Goal: Obtain resource: Obtain resource

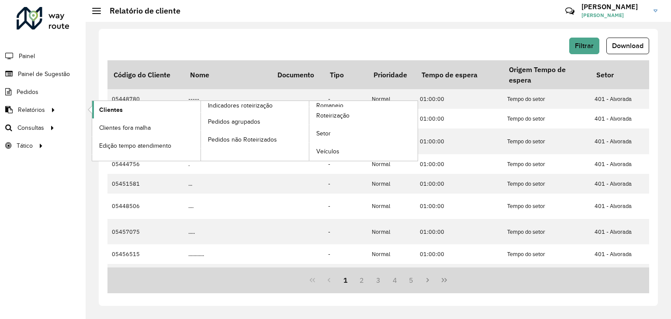
click at [104, 110] on span "Clientes" at bounding box center [111, 109] width 24 height 9
click at [112, 113] on span "Clientes" at bounding box center [111, 109] width 24 height 9
click at [129, 112] on link "Clientes" at bounding box center [146, 109] width 108 height 17
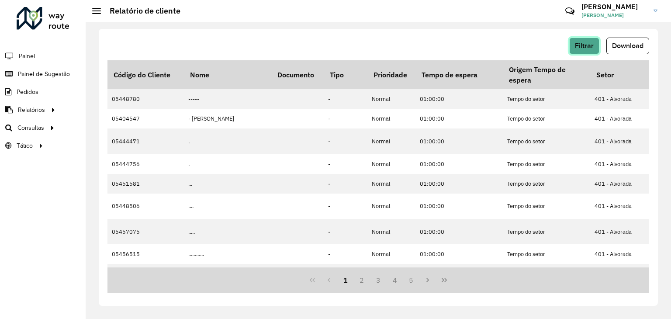
click at [587, 42] on span "Filtrar" at bounding box center [584, 45] width 19 height 7
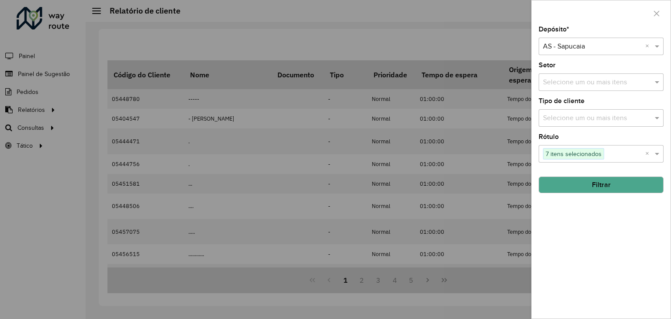
click at [582, 49] on input "text" at bounding box center [592, 47] width 99 height 10
click at [626, 157] on input "text" at bounding box center [625, 154] width 41 height 10
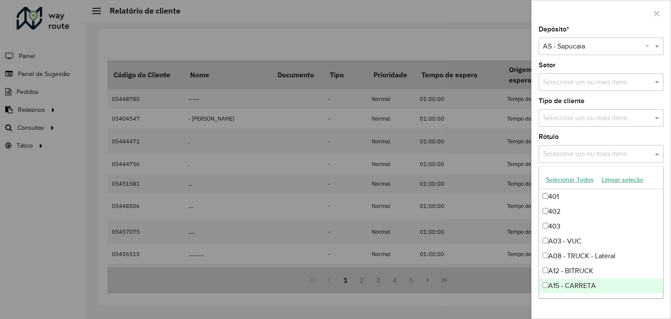
click at [636, 134] on div "Rótulo Selecione um ou mais itens" at bounding box center [601, 148] width 125 height 29
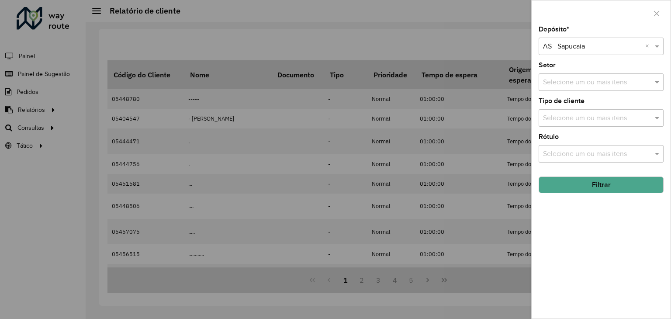
click at [580, 188] on button "Filtrar" at bounding box center [601, 185] width 125 height 17
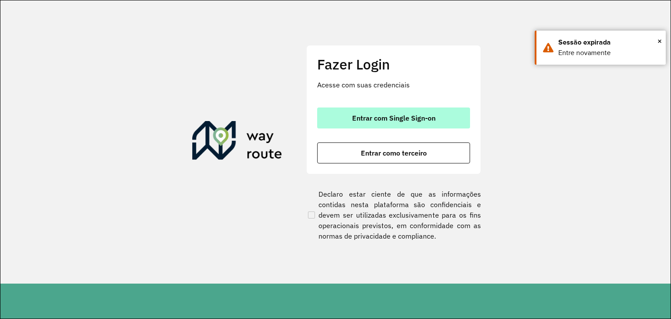
click at [385, 115] on span "Entrar com Single Sign-on" at bounding box center [393, 118] width 83 height 7
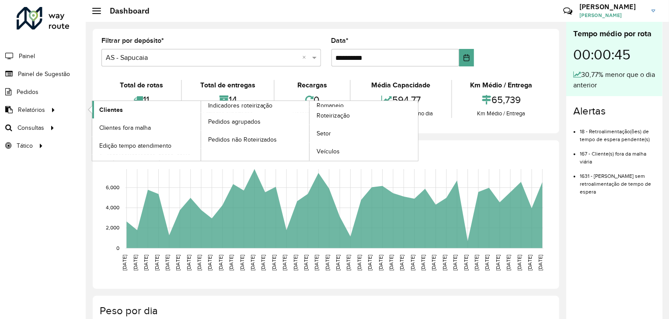
click at [144, 109] on link "Clientes" at bounding box center [146, 109] width 108 height 17
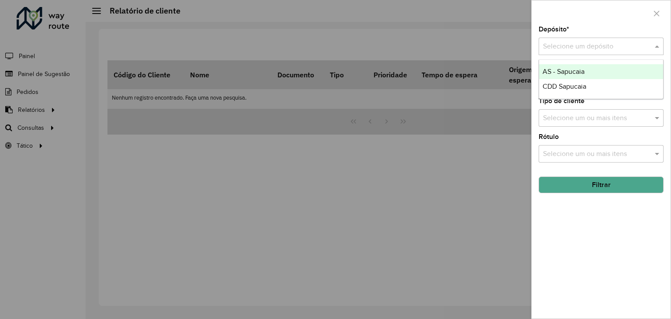
click at [574, 49] on input "text" at bounding box center [592, 47] width 99 height 10
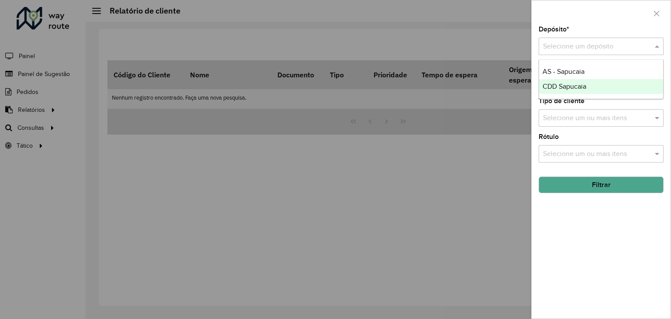
click at [578, 85] on span "CDD Sapucaia" at bounding box center [565, 86] width 44 height 7
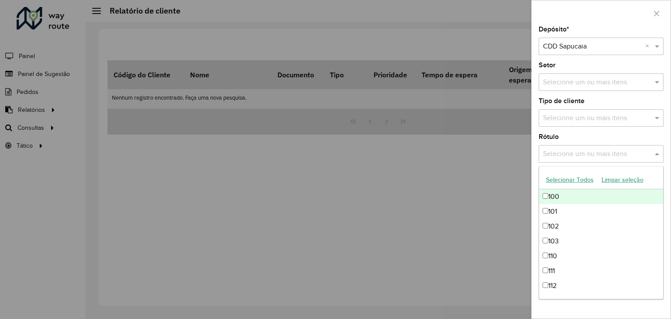
click at [573, 151] on input "text" at bounding box center [597, 154] width 112 height 10
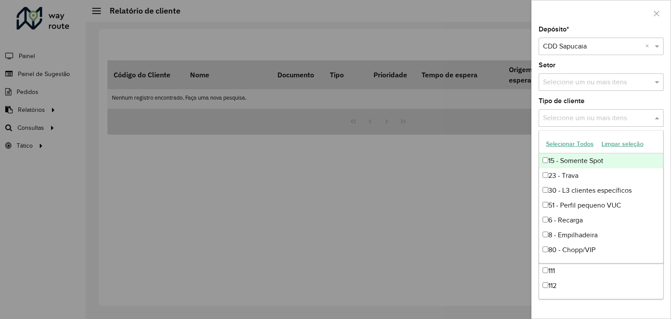
click at [584, 121] on input "text" at bounding box center [597, 118] width 112 height 10
click at [588, 104] on div "Tipo de cliente Selecione um ou mais itens" at bounding box center [601, 112] width 125 height 29
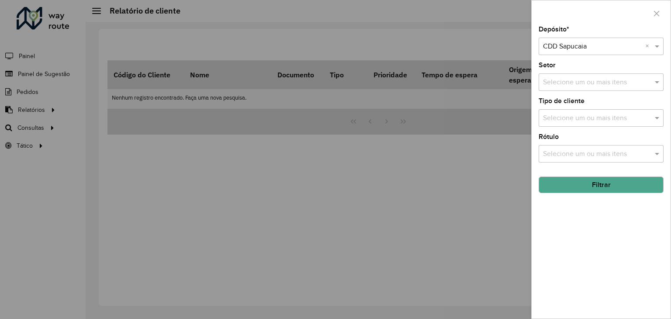
click at [592, 183] on button "Filtrar" at bounding box center [601, 185] width 125 height 17
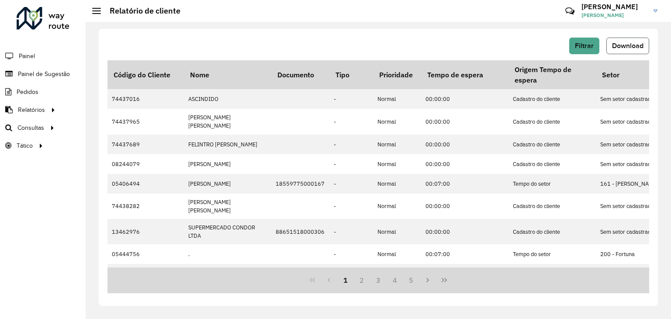
click at [630, 47] on span "Download" at bounding box center [627, 45] width 31 height 7
